Goal: Information Seeking & Learning: Learn about a topic

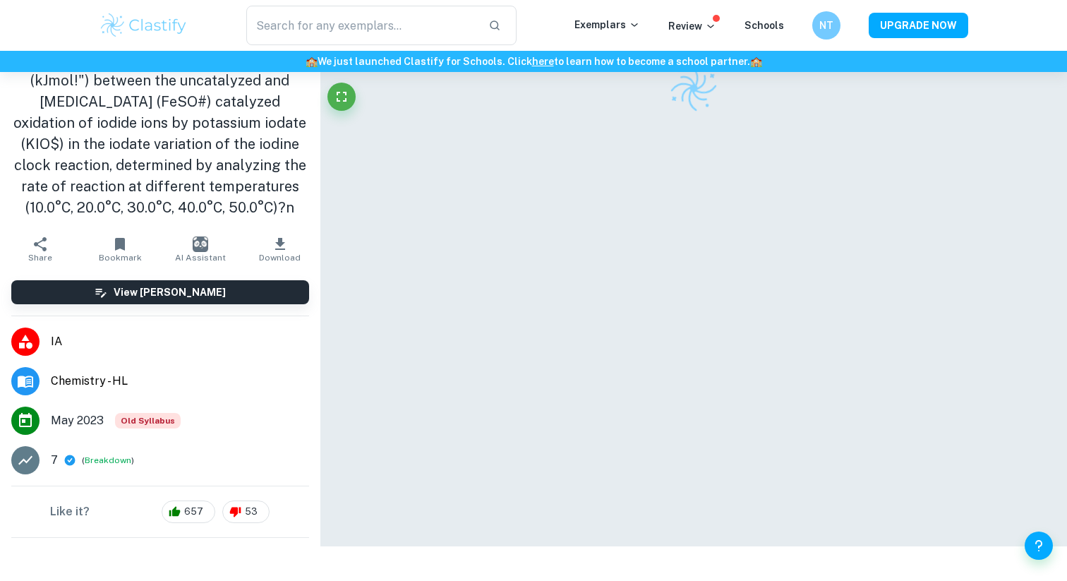
scroll to position [72, 0]
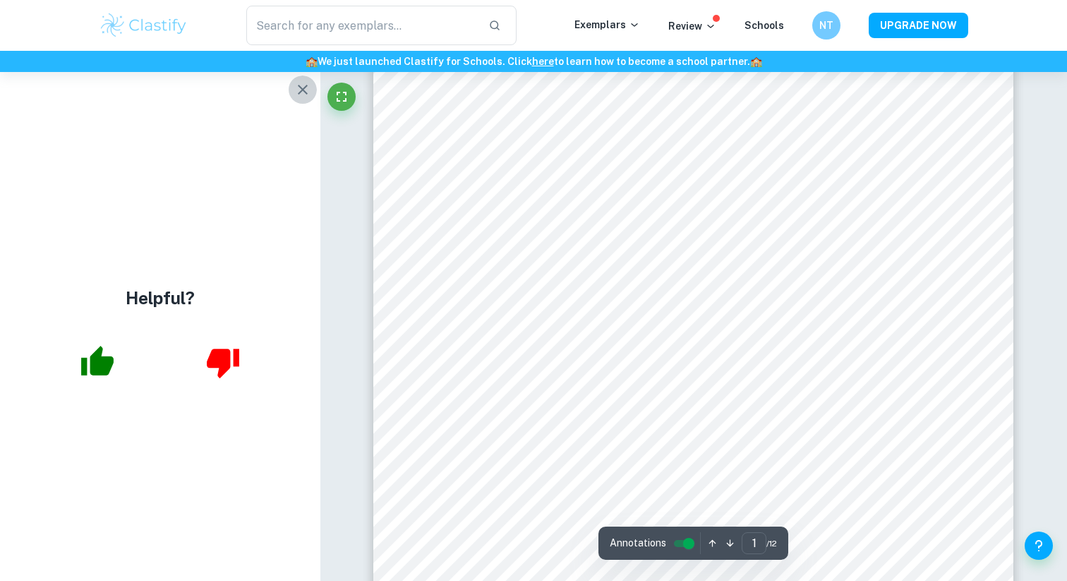
click at [305, 84] on icon "button" at bounding box center [302, 89] width 17 height 17
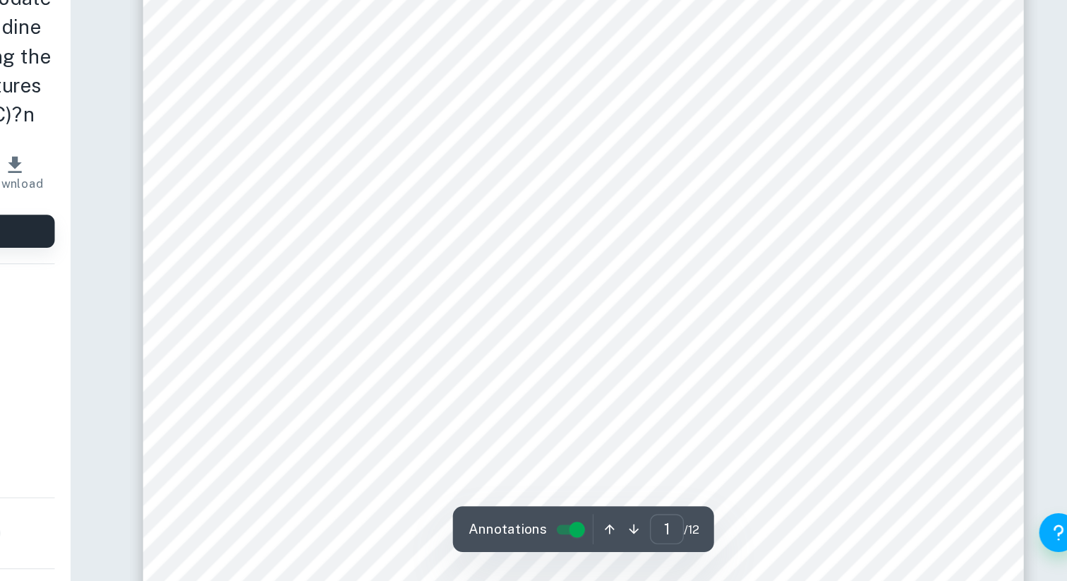
scroll to position [341, 0]
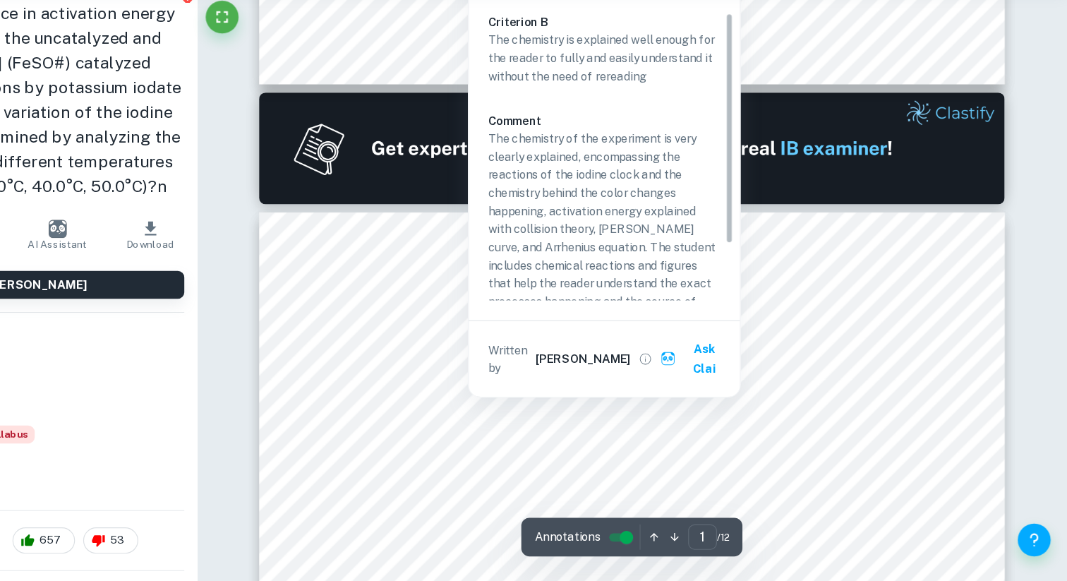
type input "2"
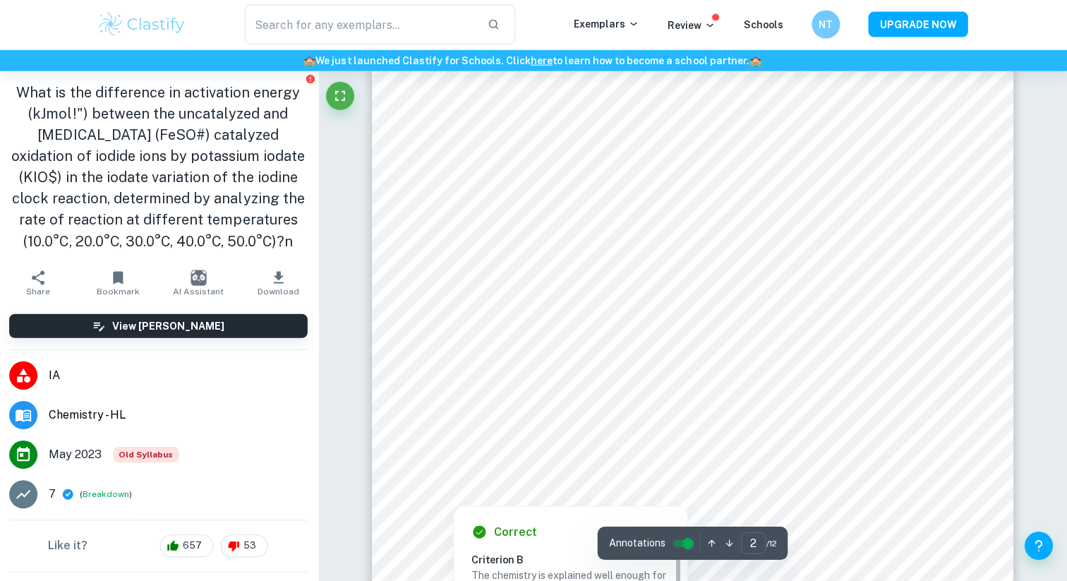
scroll to position [1420, 0]
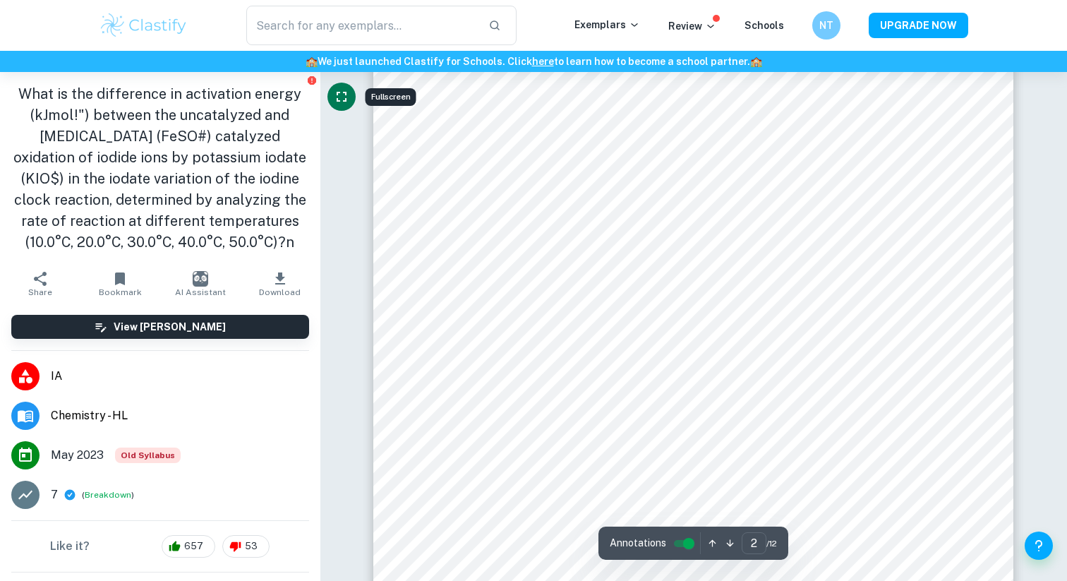
click at [341, 98] on icon "Fullscreen" at bounding box center [341, 96] width 17 height 17
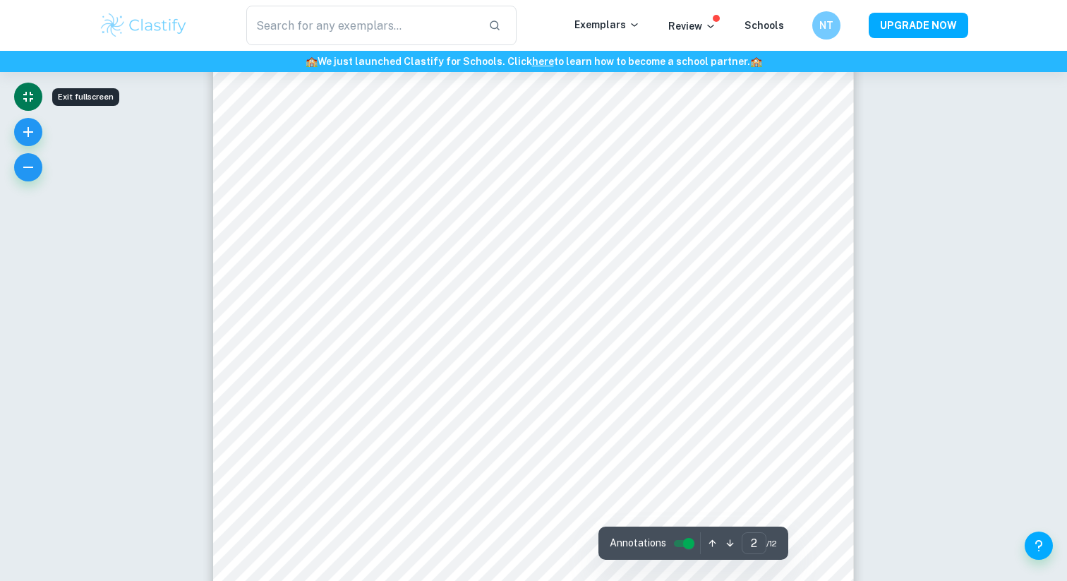
click at [33, 91] on icon "Exit fullscreen" at bounding box center [28, 96] width 17 height 17
